Goal: Contribute content

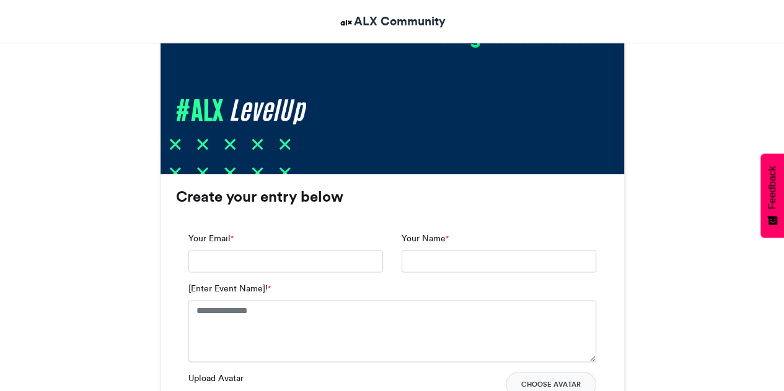
scroll to position [681, 0]
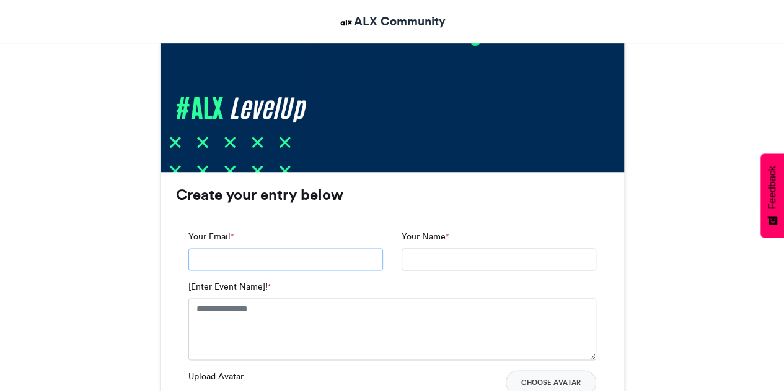
click at [251, 252] on input "Your Email *" at bounding box center [285, 259] width 195 height 22
click at [253, 261] on input "Your Email *" at bounding box center [285, 259] width 195 height 22
type input "**********"
click at [463, 258] on input "Your Name *" at bounding box center [498, 259] width 195 height 22
type input "**********"
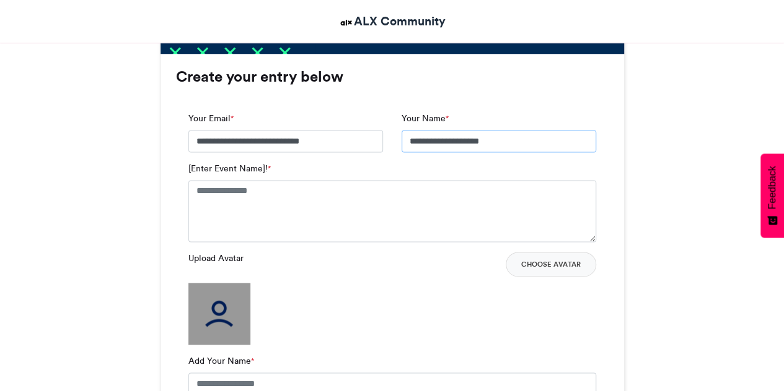
scroll to position [805, 0]
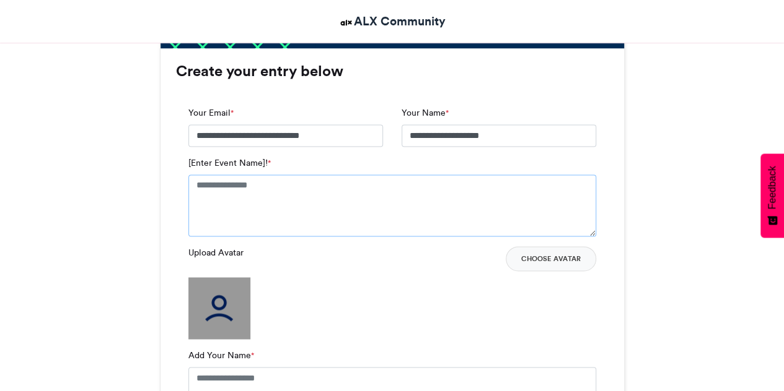
click at [230, 186] on textarea "[Enter Event Name]! *" at bounding box center [392, 206] width 408 height 62
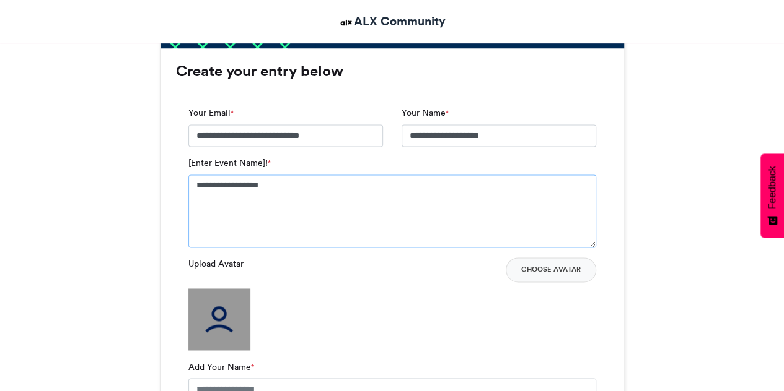
type textarea "**********"
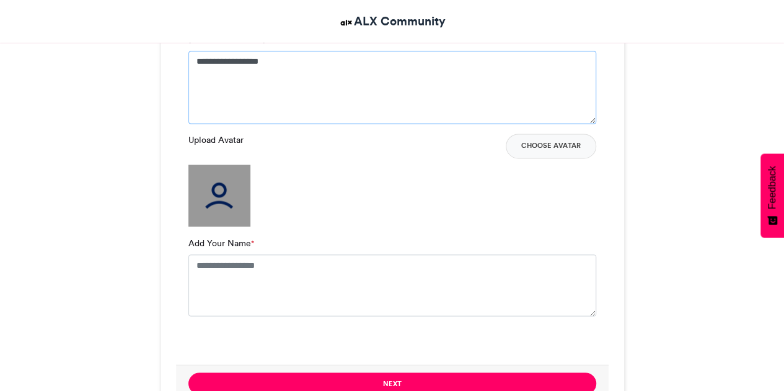
scroll to position [867, 0]
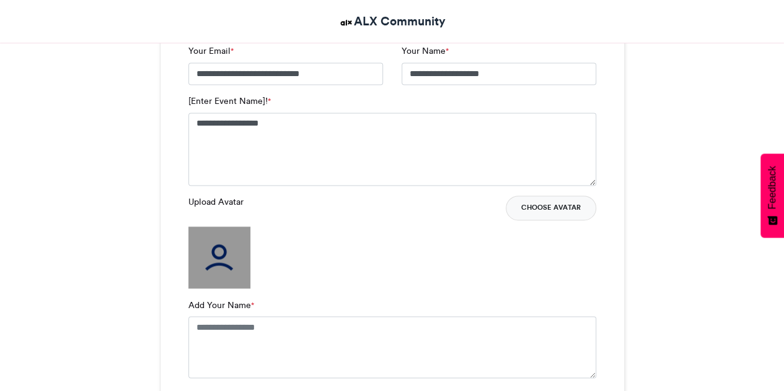
click at [549, 209] on button "Choose Avatar" at bounding box center [550, 208] width 90 height 25
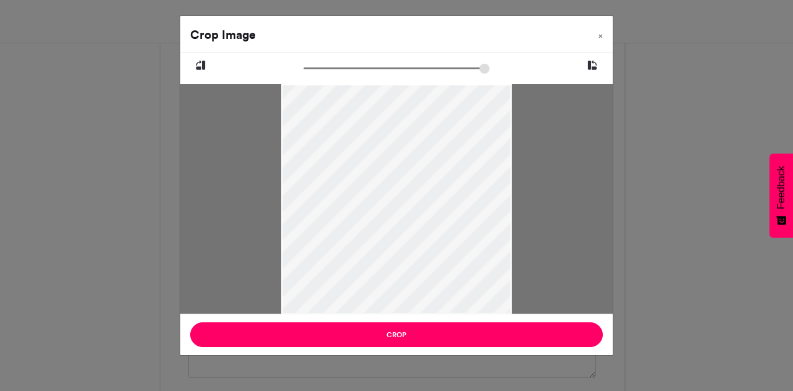
drag, startPoint x: 417, startPoint y: 204, endPoint x: 411, endPoint y: 183, distance: 21.8
click at [411, 183] on div at bounding box center [396, 199] width 230 height 231
drag, startPoint x: 308, startPoint y: 70, endPoint x: 331, endPoint y: 125, distance: 59.5
type input "******"
click at [375, 74] on input "zoom" at bounding box center [397, 69] width 186 height 12
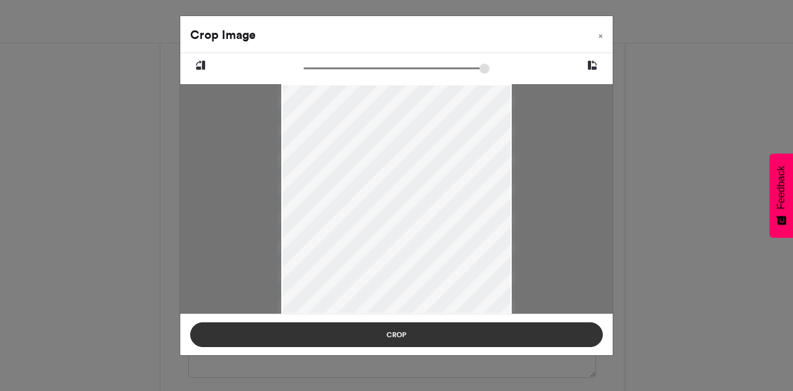
click at [390, 336] on button "Crop" at bounding box center [396, 335] width 413 height 25
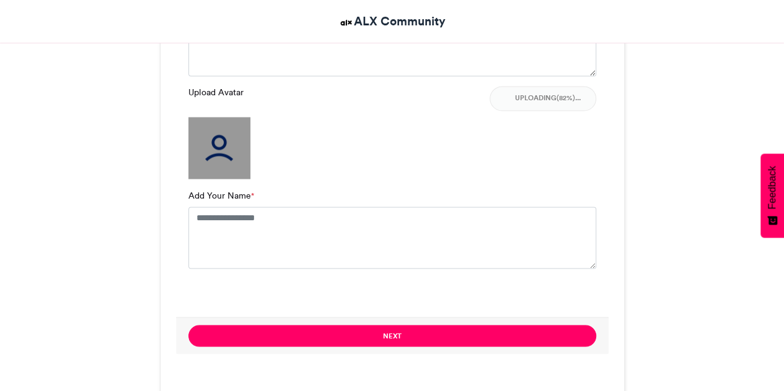
scroll to position [991, 0]
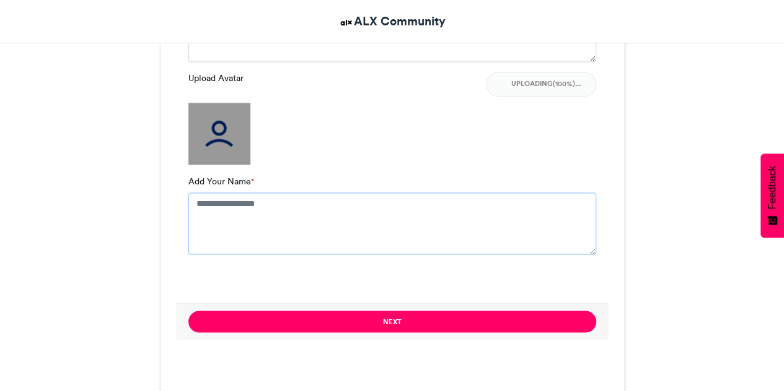
drag, startPoint x: 242, startPoint y: 214, endPoint x: 328, endPoint y: 206, distance: 86.4
click at [243, 212] on textarea "Add Your Name *" at bounding box center [392, 224] width 408 height 62
type textarea "**********"
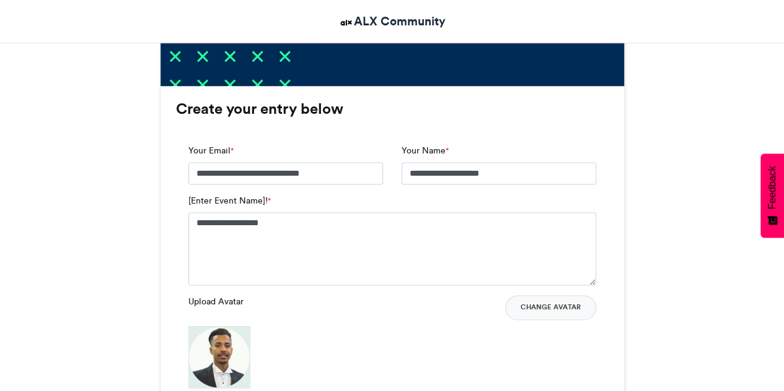
scroll to position [805, 0]
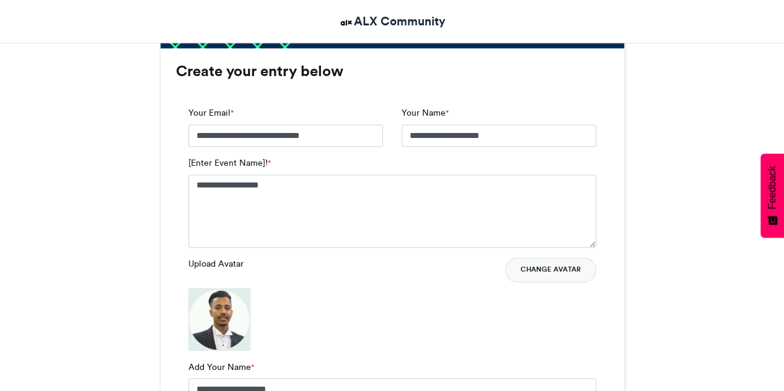
click at [552, 272] on button "Change Avatar" at bounding box center [550, 270] width 91 height 25
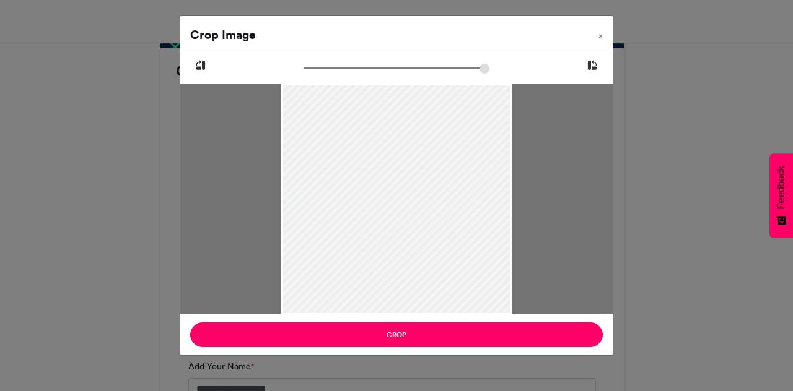
drag, startPoint x: 409, startPoint y: 199, endPoint x: 413, endPoint y: 275, distance: 76.3
click at [413, 275] on div at bounding box center [396, 233] width 230 height 299
type input "******"
drag, startPoint x: 308, startPoint y: 66, endPoint x: 236, endPoint y: 79, distance: 73.5
click at [304, 74] on input "zoom" at bounding box center [397, 69] width 186 height 12
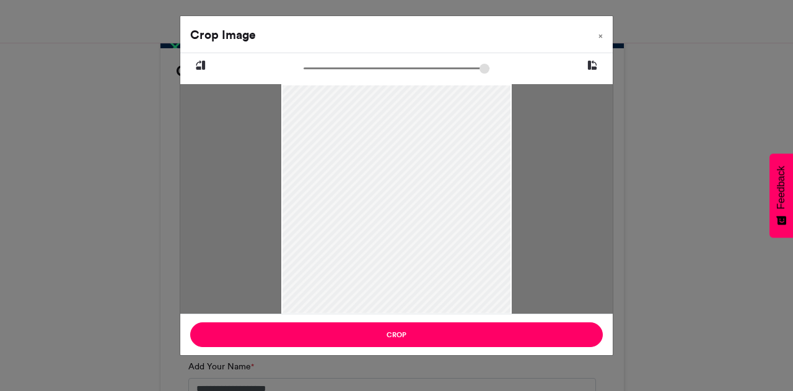
click at [595, 65] on icon at bounding box center [592, 66] width 11 height 16
drag, startPoint x: 434, startPoint y: 209, endPoint x: 437, endPoint y: 248, distance: 39.8
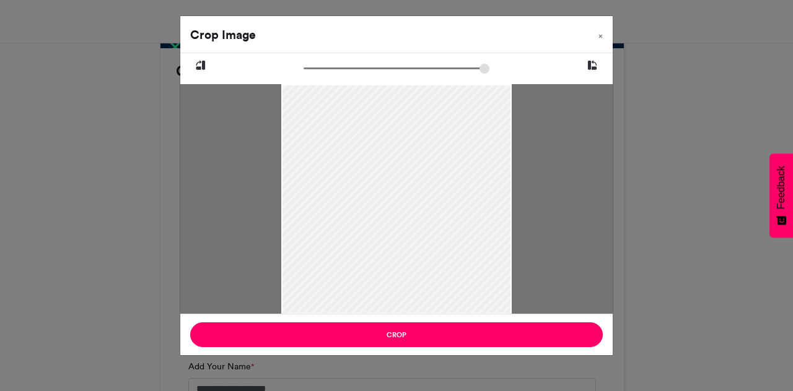
click at [437, 245] on div at bounding box center [396, 233] width 230 height 299
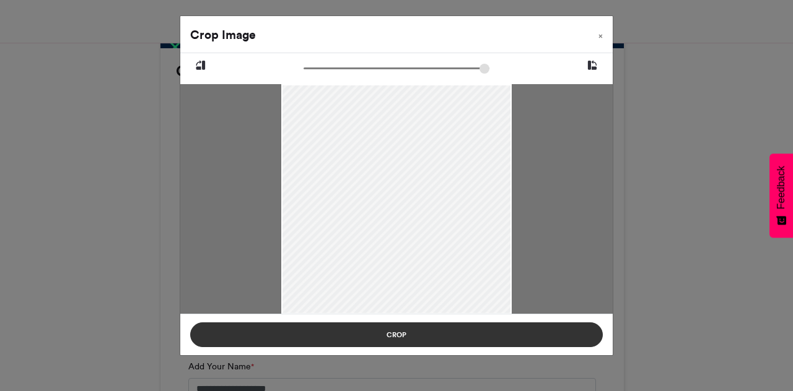
click at [409, 346] on button "Crop" at bounding box center [396, 335] width 413 height 25
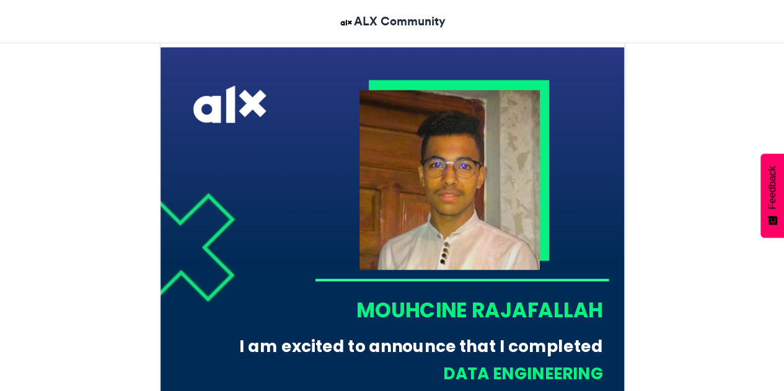
scroll to position [372, 0]
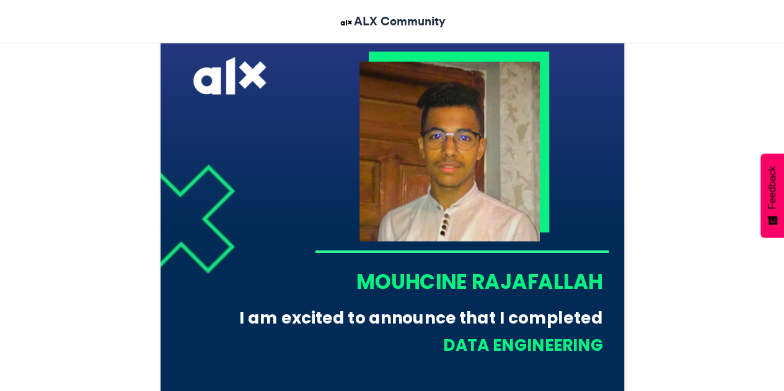
click at [317, 318] on div "I am excited to announce that I completed" at bounding box center [415, 318] width 374 height 23
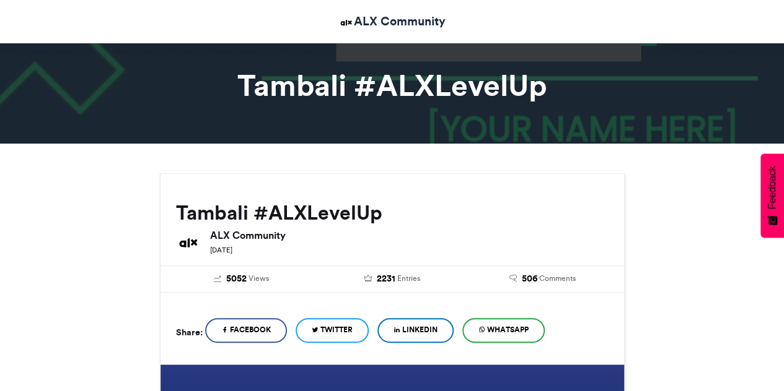
scroll to position [0, 0]
